Goal: Information Seeking & Learning: Learn about a topic

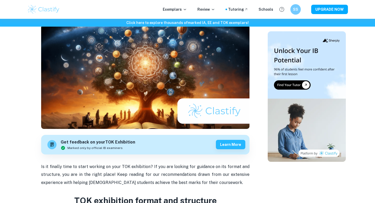
scroll to position [160, 0]
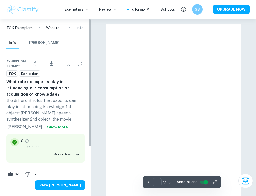
click at [78, 13] on div "Exemplars Review Tutoring Schools SS UPGRADE NOW" at bounding box center [128, 9] width 256 height 10
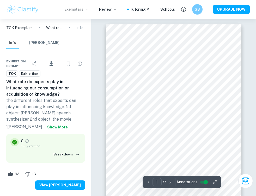
click at [78, 9] on p "Exemplars" at bounding box center [76, 10] width 24 height 6
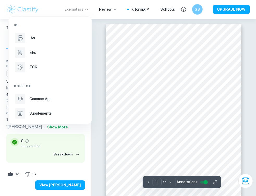
click at [108, 98] on div at bounding box center [128, 98] width 256 height 196
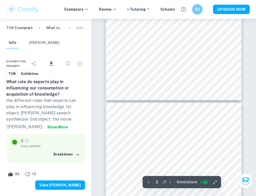
scroll to position [571, 0]
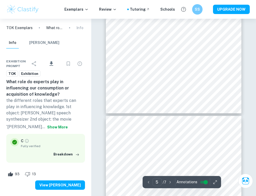
type input "4"
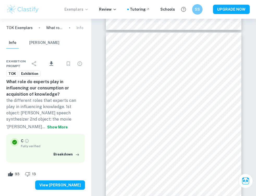
click at [89, 10] on icon at bounding box center [86, 9] width 4 height 4
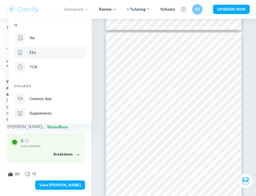
click at [36, 53] on div "EEs" at bounding box center [57, 53] width 56 height 6
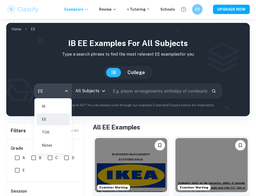
drag, startPoint x: 51, startPoint y: 89, endPoint x: 58, endPoint y: 125, distance: 35.8
click at [55, 111] on body "We value your privacy We use cookies to enhance your browsing experience, serve…" at bounding box center [128, 117] width 256 height 196
click at [55, 128] on li "TOK" at bounding box center [52, 133] width 33 height 12
type input "tok"
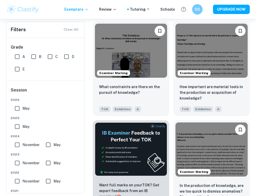
scroll to position [115, 0]
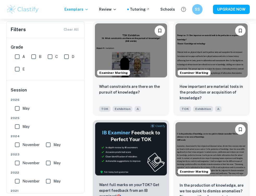
click at [144, 51] on img at bounding box center [131, 50] width 72 height 54
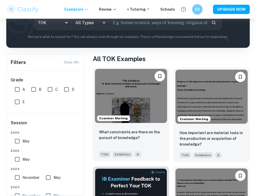
scroll to position [68, 0]
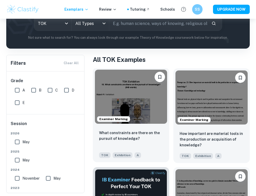
click at [139, 116] on img at bounding box center [131, 97] width 72 height 54
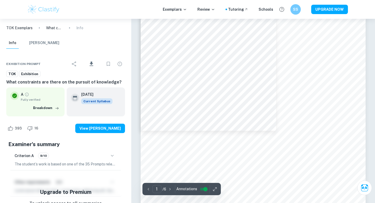
scroll to position [129, 0]
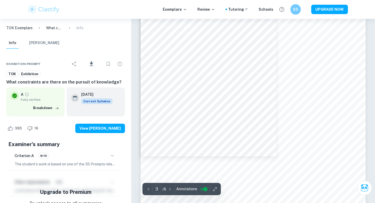
scroll to position [703, 0]
type input "4"
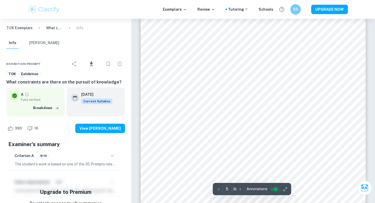
scroll to position [1271, 0]
type input "4"
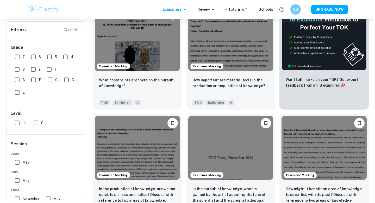
scroll to position [134, 0]
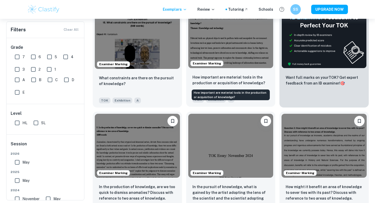
click at [237, 81] on p "How important are material tools in the production or acquisition of knowledge?" at bounding box center [231, 79] width 77 height 11
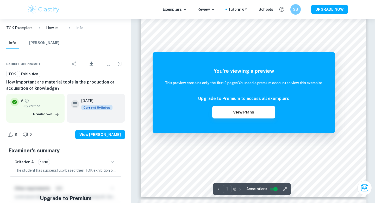
scroll to position [495, 0]
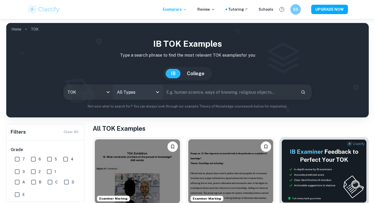
click at [139, 93] on body "We value your privacy We use cookies to enhance your browsing experience, serve…" at bounding box center [187, 120] width 375 height 203
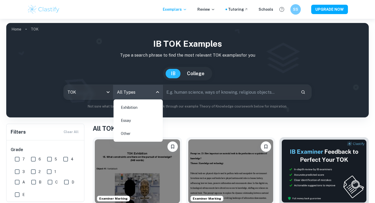
click at [138, 107] on li "Exhibition" at bounding box center [138, 107] width 45 height 12
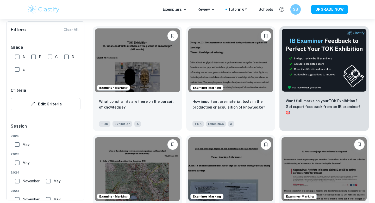
scroll to position [270, 0]
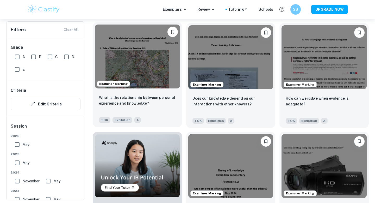
click at [146, 117] on div "TOK Exhibition A" at bounding box center [135, 118] width 77 height 8
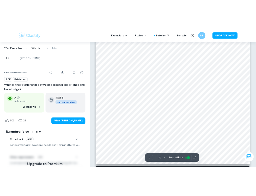
scroll to position [116, 0]
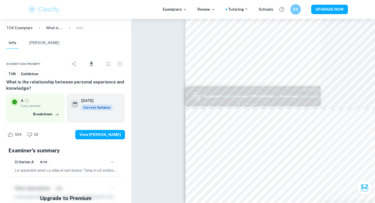
type input "1"
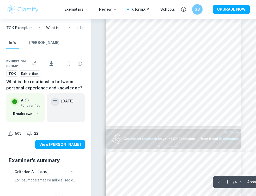
scroll to position [50, 0]
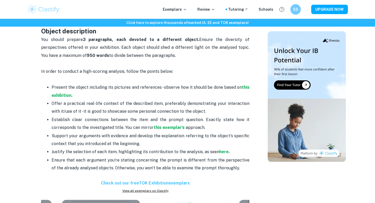
scroll to position [305, 0]
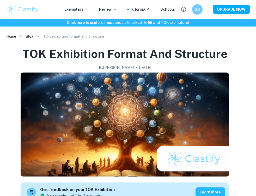
scroll to position [305, 0]
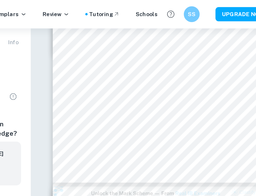
scroll to position [246, 0]
